Goal: Transaction & Acquisition: Download file/media

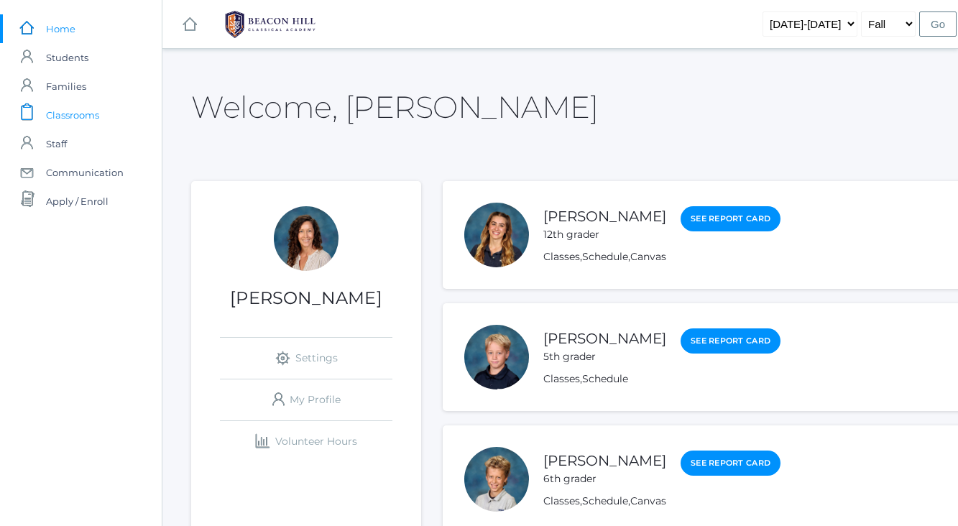
click at [70, 116] on span "Classrooms" at bounding box center [72, 115] width 53 height 29
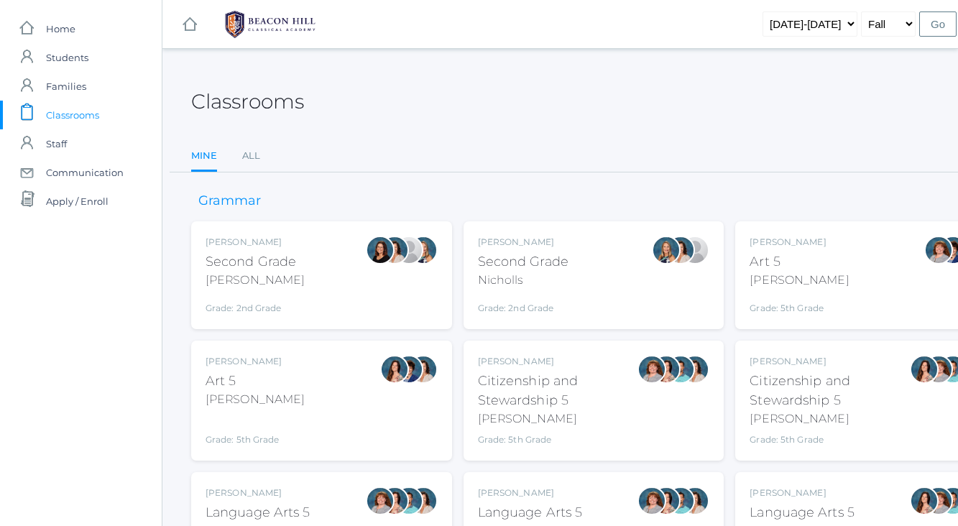
click at [297, 293] on div "[PERSON_NAME] Second Grade [PERSON_NAME] Grade: 2nd Grade 02LA" at bounding box center [322, 275] width 232 height 79
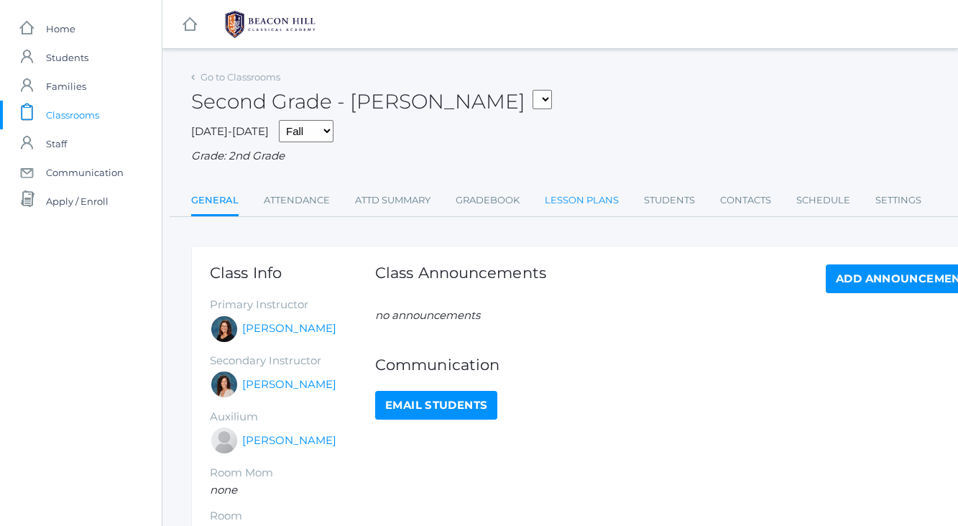
click at [567, 196] on link "Lesson Plans" at bounding box center [582, 200] width 74 height 29
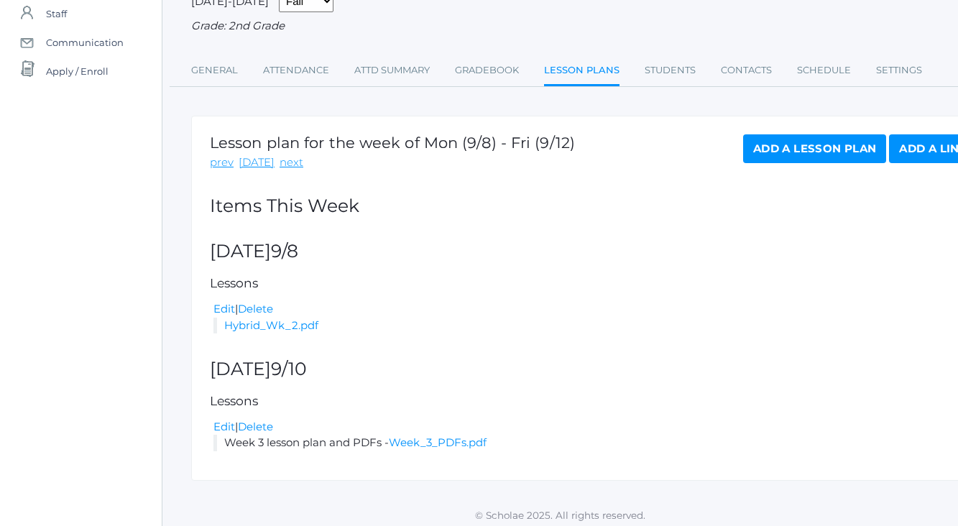
scroll to position [135, 0]
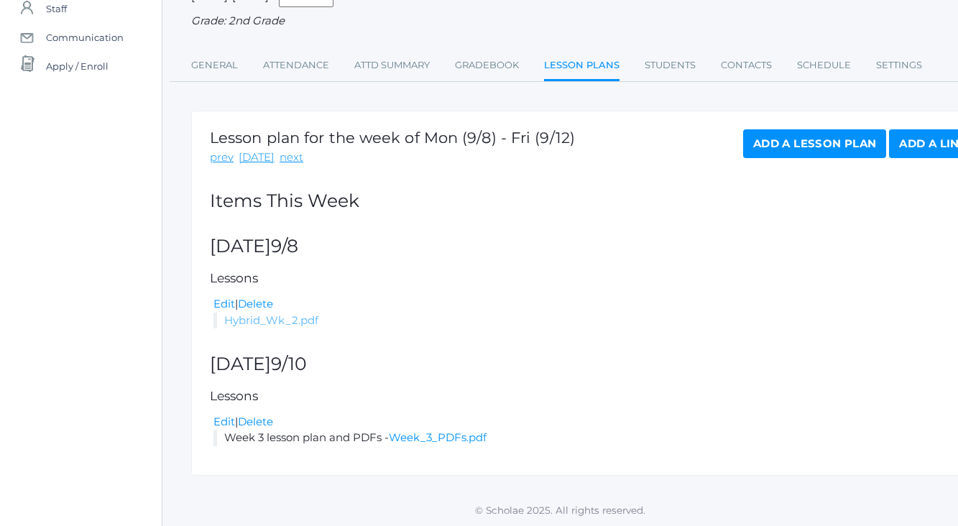
click at [290, 321] on link "Hybrid_Wk_2.pdf" at bounding box center [271, 320] width 94 height 14
